Goal: Consume media (video, audio): Consume media (video, audio)

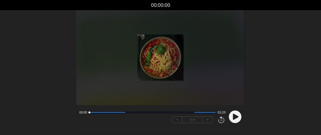
click at [236, 118] on circle at bounding box center [235, 116] width 13 height 13
click at [207, 122] on font "+" at bounding box center [208, 119] width 2 height 6
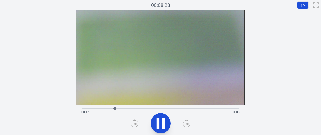
click at [186, 126] on icon at bounding box center [187, 123] width 8 height 8
click at [184, 123] on icon at bounding box center [187, 123] width 8 height 8
click at [168, 109] on div "経過時間: 01:02 残り時間: 00:19" at bounding box center [160, 112] width 158 height 8
click at [162, 121] on icon at bounding box center [163, 122] width 3 height 11
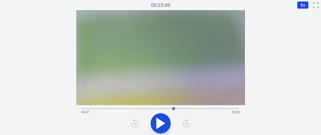
click at [159, 122] on icon at bounding box center [161, 123] width 8 height 11
click at [145, 108] on div "経過時間: 00:50 残り時間: 00:32" at bounding box center [160, 112] width 158 height 8
click at [188, 123] on icon at bounding box center [186, 123] width 5 height 3
click at [151, 107] on div "経過時間: 00:51 残り時間: 00:31" at bounding box center [160, 108] width 156 height 6
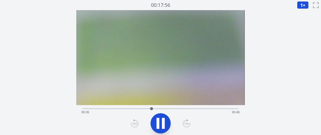
click at [142, 107] on div "経過時間: 00:36 残り時間: 00:46" at bounding box center [160, 108] width 156 height 6
click at [172, 108] on div "経過時間: 00:33 残り時間: 00:49" at bounding box center [160, 112] width 158 height 8
click at [185, 108] on div "経過時間: 00:49 残り時間: 00:33" at bounding box center [160, 112] width 158 height 8
click at [164, 124] on icon at bounding box center [163, 122] width 3 height 11
click at [163, 120] on icon at bounding box center [161, 123] width 14 height 14
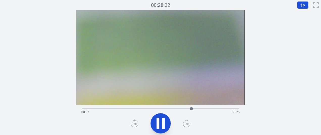
click at [163, 119] on icon at bounding box center [163, 122] width 3 height 11
click at [163, 119] on icon at bounding box center [161, 123] width 14 height 14
click at [186, 123] on icon at bounding box center [187, 123] width 8 height 8
click at [161, 118] on icon at bounding box center [161, 123] width 14 height 14
click at [160, 116] on icon at bounding box center [161, 123] width 14 height 14
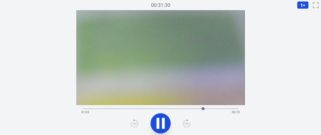
click at [138, 108] on div "経過時間: 01:03 残り時間: 00:19" at bounding box center [160, 112] width 158 height 8
click at [154, 109] on div "経過時間: 00:30 残り時間: 00:52" at bounding box center [160, 112] width 158 height 8
click at [161, 119] on icon at bounding box center [161, 123] width 14 height 14
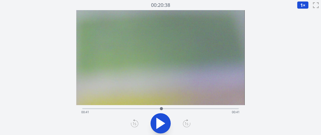
click at [161, 120] on icon at bounding box center [161, 123] width 8 height 11
click at [187, 124] on icon at bounding box center [186, 123] width 5 height 3
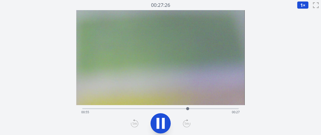
click at [187, 124] on icon at bounding box center [186, 123] width 5 height 3
click at [157, 123] on icon at bounding box center [158, 122] width 3 height 11
click at [165, 121] on icon at bounding box center [161, 123] width 14 height 14
click at [156, 118] on icon at bounding box center [161, 123] width 14 height 14
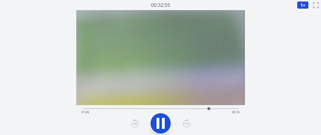
click at [161, 118] on icon at bounding box center [161, 123] width 14 height 14
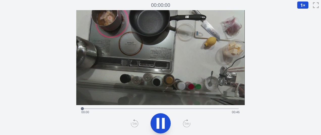
click at [165, 124] on icon at bounding box center [161, 123] width 14 height 14
click at [189, 123] on icon at bounding box center [187, 123] width 8 height 8
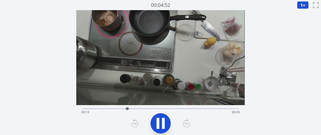
click at [189, 123] on icon at bounding box center [187, 123] width 8 height 8
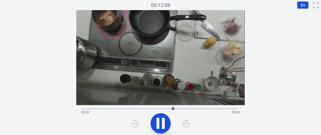
click at [189, 123] on icon at bounding box center [187, 123] width 8 height 8
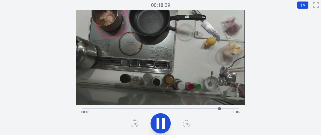
click at [189, 123] on icon at bounding box center [187, 123] width 8 height 8
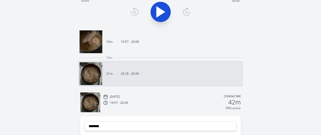
scroll to position [109, 0]
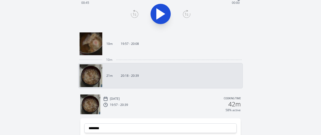
click at [109, 102] on div "19:57 - 20:39 42m" at bounding box center [171, 104] width 137 height 6
click at [110, 102] on div "19:57 - 20:39 42m" at bounding box center [171, 104] width 137 height 6
click at [145, 54] on link "10m 19:57 - 20:08" at bounding box center [159, 43] width 158 height 23
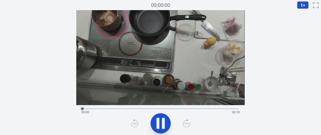
click at [142, 107] on div "Time elapsed: 00:00 Time remaining: 00:18" at bounding box center [160, 108] width 156 height 6
click at [169, 109] on div "Time elapsed: 00:07 Time remaining: 00:11" at bounding box center [160, 112] width 158 height 8
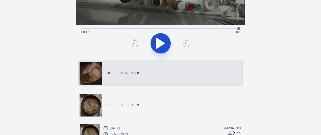
scroll to position [81, 0]
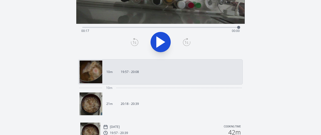
click at [106, 130] on icon at bounding box center [105, 132] width 5 height 5
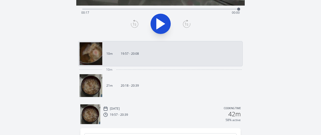
scroll to position [103, 0]
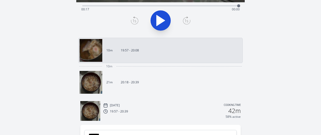
click at [135, 112] on div "19:57 - 20:39 42m" at bounding box center [171, 110] width 137 height 6
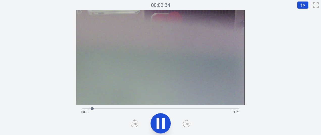
click at [186, 124] on icon at bounding box center [187, 123] width 8 height 8
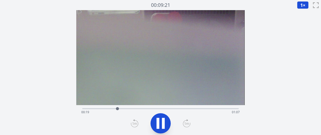
click at [186, 124] on icon at bounding box center [187, 123] width 8 height 8
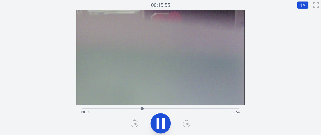
click at [186, 124] on icon at bounding box center [187, 123] width 8 height 8
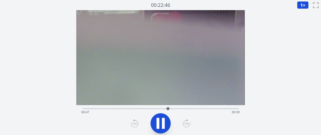
click at [186, 124] on icon at bounding box center [187, 123] width 8 height 8
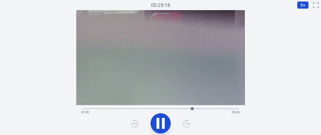
click at [186, 124] on icon at bounding box center [187, 123] width 8 height 8
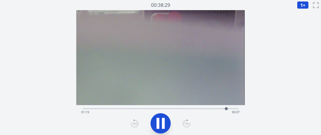
click at [133, 120] on icon at bounding box center [135, 123] width 8 height 8
click at [157, 108] on div "Time elapsed: 01:25 Time remaining: 00:00" at bounding box center [160, 112] width 158 height 8
click at [163, 126] on icon at bounding box center [161, 123] width 14 height 14
click at [164, 124] on icon at bounding box center [161, 123] width 14 height 14
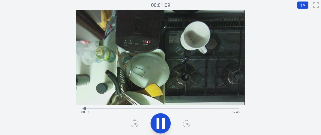
click at [186, 122] on icon at bounding box center [187, 123] width 8 height 8
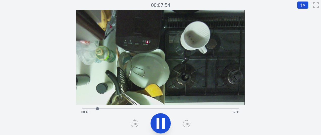
click at [186, 122] on icon at bounding box center [187, 123] width 8 height 8
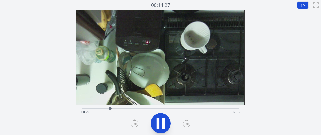
click at [186, 122] on icon at bounding box center [187, 123] width 8 height 8
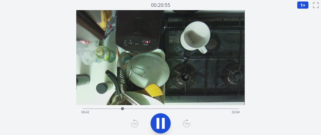
click at [186, 122] on icon at bounding box center [187, 123] width 8 height 8
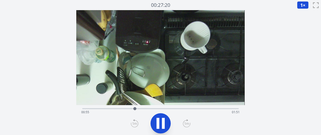
click at [186, 122] on icon at bounding box center [187, 123] width 8 height 8
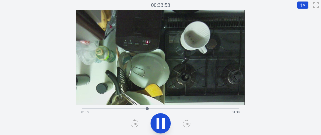
click at [186, 122] on icon at bounding box center [187, 123] width 8 height 8
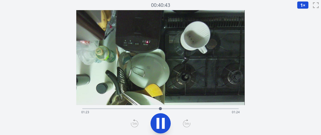
click at [186, 122] on icon at bounding box center [187, 123] width 8 height 8
click at [186, 123] on icon at bounding box center [187, 123] width 8 height 8
click at [134, 125] on icon at bounding box center [135, 123] width 8 height 8
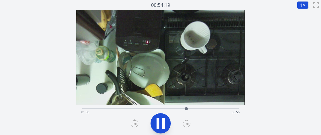
click at [134, 125] on icon at bounding box center [135, 123] width 8 height 8
click at [188, 120] on icon at bounding box center [187, 123] width 8 height 8
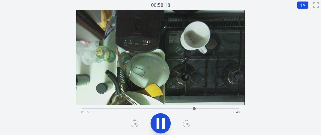
click at [188, 120] on icon at bounding box center [187, 123] width 8 height 8
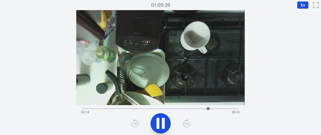
click at [188, 120] on icon at bounding box center [187, 123] width 8 height 8
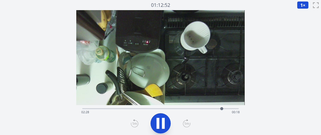
click at [188, 120] on icon at bounding box center [187, 123] width 8 height 8
click at [165, 122] on icon at bounding box center [161, 123] width 14 height 14
click at [196, 109] on div "Time elapsed: 02:42 Time remaining: 00:05" at bounding box center [160, 112] width 158 height 8
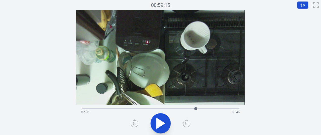
click at [157, 125] on icon at bounding box center [161, 123] width 8 height 11
click at [185, 124] on icon at bounding box center [186, 123] width 5 height 3
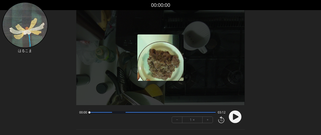
click at [207, 118] on font "+" at bounding box center [208, 119] width 2 height 6
click at [232, 116] on circle at bounding box center [235, 116] width 13 height 13
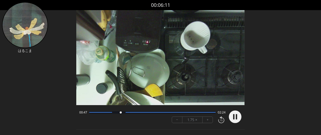
click at [207, 119] on font "+" at bounding box center [208, 119] width 2 height 6
click at [209, 120] on button "+" at bounding box center [208, 119] width 10 height 6
click at [178, 119] on font "−" at bounding box center [177, 119] width 2 height 6
click at [209, 120] on button "+" at bounding box center [208, 119] width 10 height 6
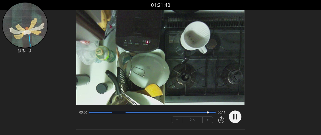
scroll to position [0, 0]
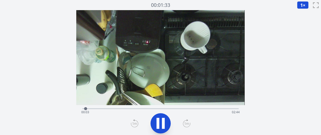
click at [129, 107] on div "経過時間: 00:03 残り時間: 02:44" at bounding box center [160, 108] width 156 height 6
click at [161, 110] on div "経過時間: 00:50 残り時間: 01:57" at bounding box center [160, 112] width 158 height 8
click at [185, 122] on icon at bounding box center [187, 123] width 8 height 8
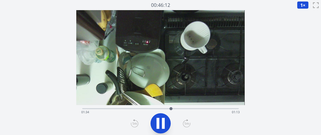
click at [158, 121] on icon at bounding box center [158, 122] width 3 height 11
click at [156, 120] on icon at bounding box center [161, 123] width 14 height 14
click at [186, 123] on icon at bounding box center [187, 123] width 8 height 8
click at [160, 122] on icon at bounding box center [161, 123] width 14 height 14
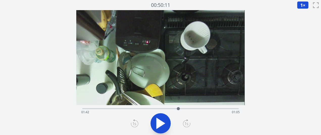
click at [158, 121] on icon at bounding box center [161, 123] width 8 height 11
click at [185, 123] on icon at bounding box center [187, 123] width 8 height 8
click at [155, 122] on icon at bounding box center [161, 123] width 14 height 14
